Goal: Task Accomplishment & Management: Use online tool/utility

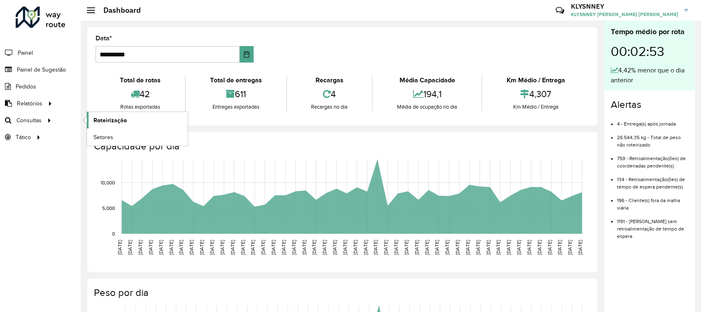
click at [117, 117] on span "Roteirização" at bounding box center [109, 120] width 33 height 9
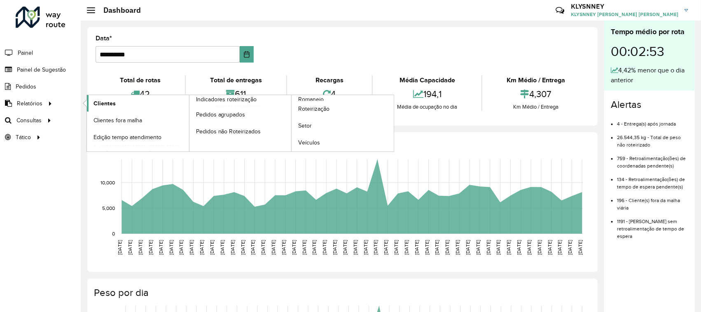
click at [105, 107] on span "Clientes" at bounding box center [104, 103] width 22 height 9
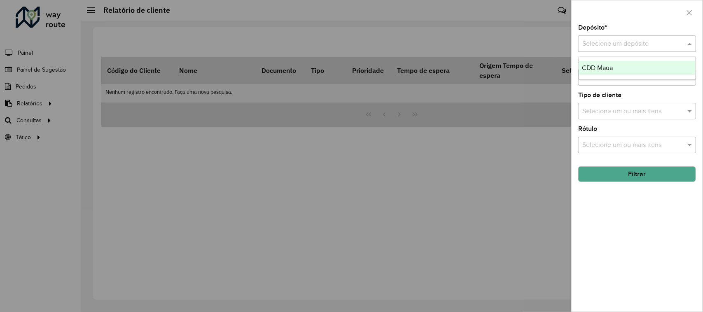
click at [614, 43] on input "text" at bounding box center [628, 44] width 93 height 10
click at [602, 72] on div "CDD Maua" at bounding box center [637, 68] width 117 height 14
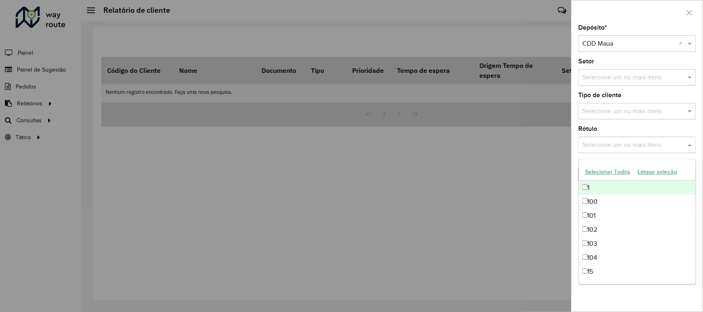
click at [611, 142] on input "text" at bounding box center [632, 145] width 105 height 10
click at [612, 110] on input "text" at bounding box center [632, 112] width 105 height 10
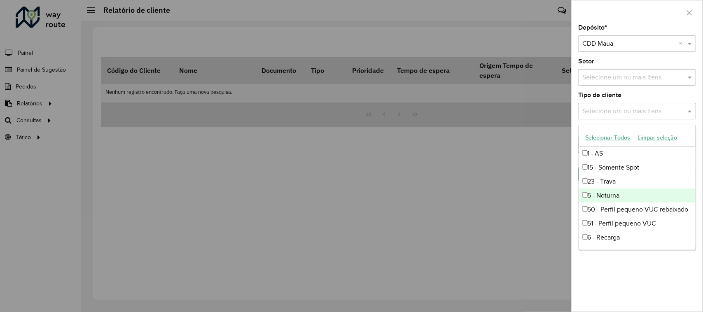
scroll to position [55, 0]
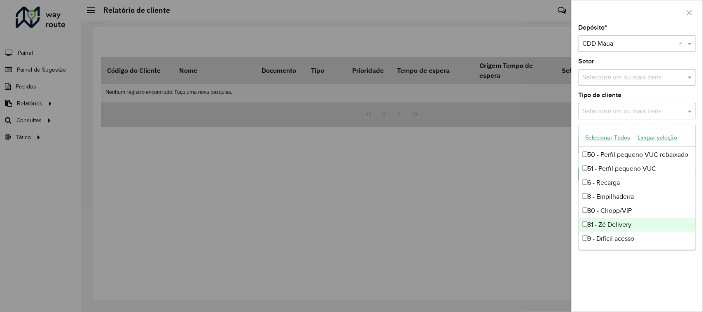
click at [627, 224] on div "81 - Zé Delivery" at bounding box center [637, 225] width 117 height 14
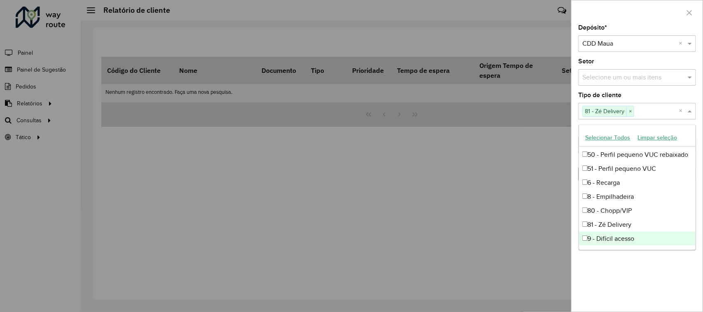
click at [652, 266] on div "Depósito * Selecione um depósito × CDD Maua × Setor Selecione um ou mais itens …" at bounding box center [637, 168] width 131 height 287
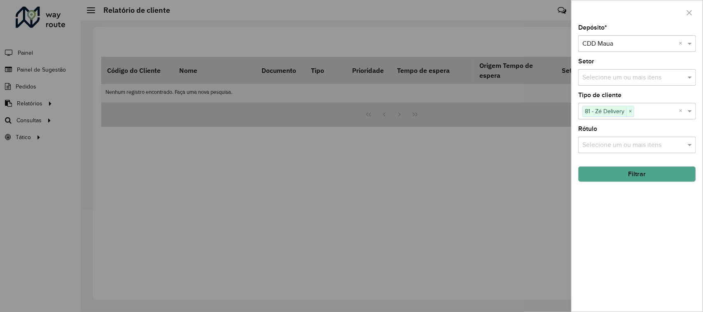
click at [657, 178] on button "Filtrar" at bounding box center [637, 174] width 118 height 16
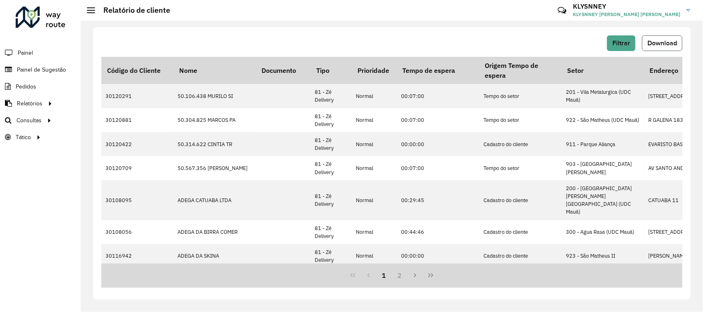
click at [661, 42] on span "Download" at bounding box center [662, 43] width 30 height 7
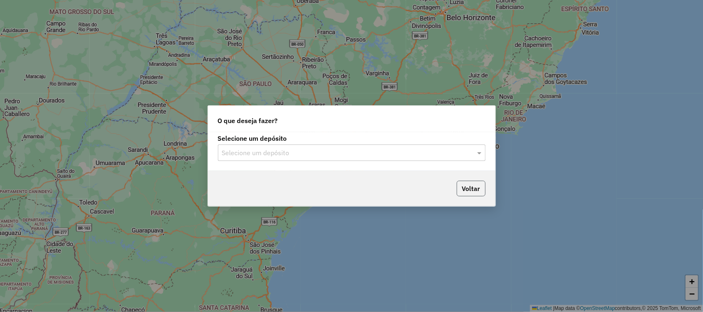
click at [476, 188] on button "Voltar" at bounding box center [471, 189] width 29 height 16
